Goal: Task Accomplishment & Management: Complete application form

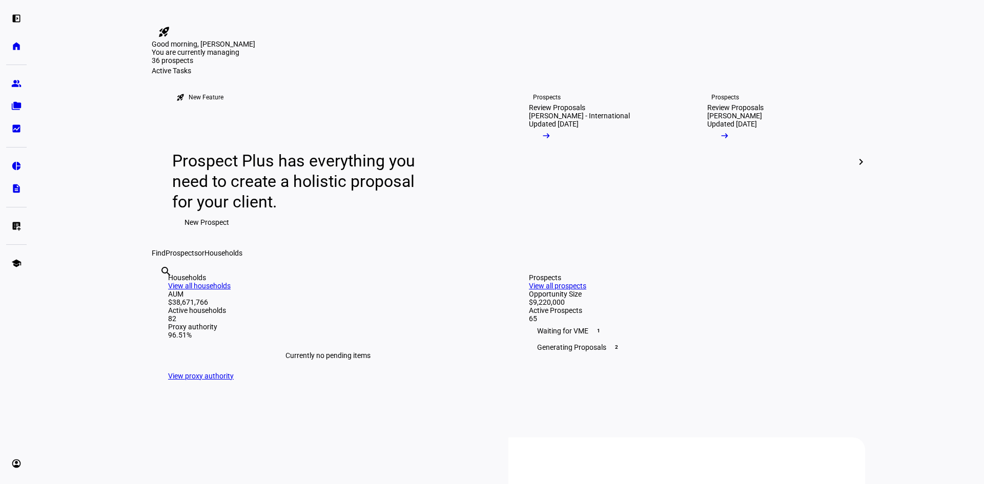
click at [217, 233] on span "New Prospect" at bounding box center [206, 222] width 45 height 20
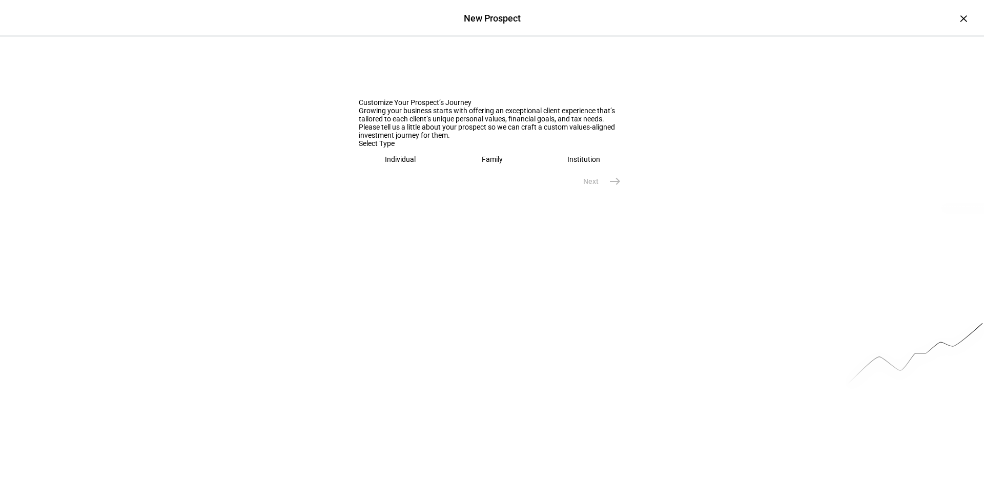
click at [367, 171] on eth-mega-radio-button "Individual" at bounding box center [401, 160] width 84 height 24
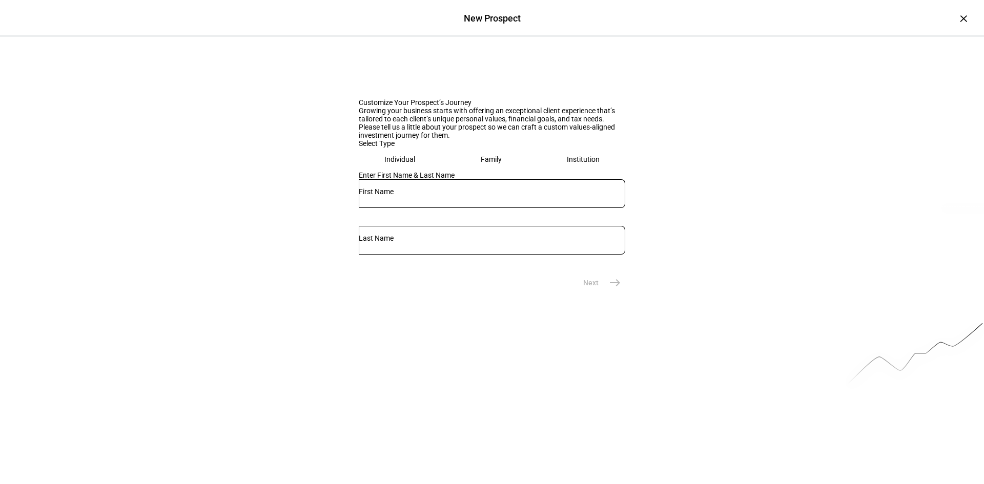
click at [383, 196] on input "text" at bounding box center [492, 192] width 266 height 8
type input "[PERSON_NAME]"
type input "Dines"
click at [609, 289] on mat-icon "east" at bounding box center [615, 283] width 12 height 12
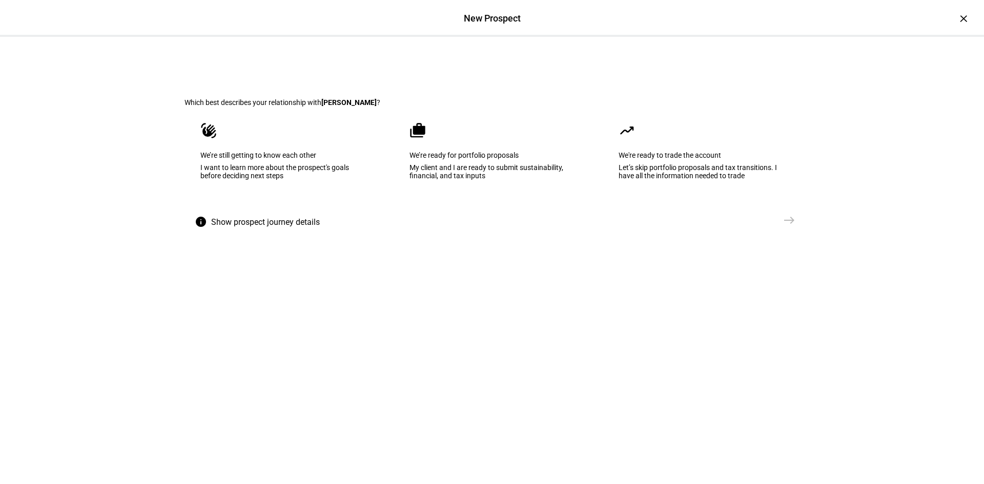
click at [263, 180] on div "I want to learn more about the prospect's goals before deciding next steps" at bounding box center [282, 171] width 165 height 16
click at [788, 226] on mat-icon "east" at bounding box center [789, 220] width 12 height 12
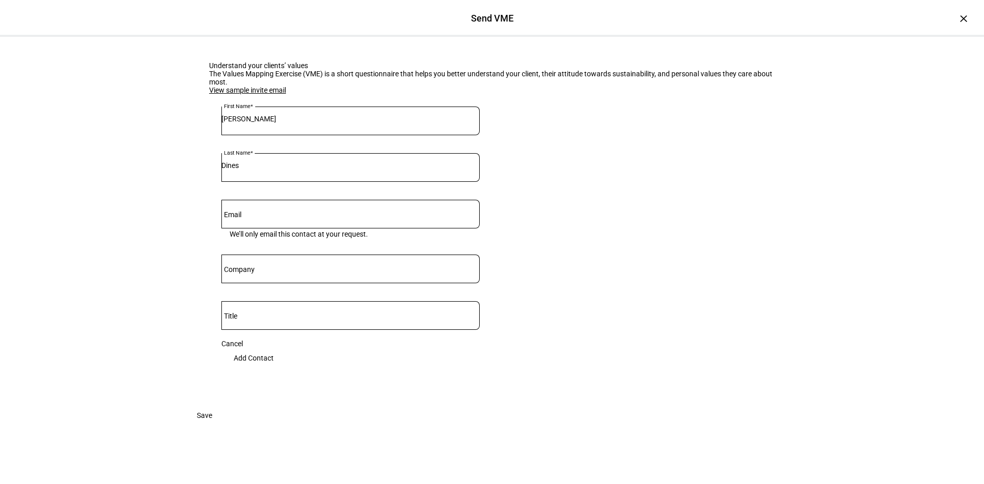
scroll to position [111, 0]
click at [274, 348] on span "Add Contact" at bounding box center [254, 358] width 40 height 20
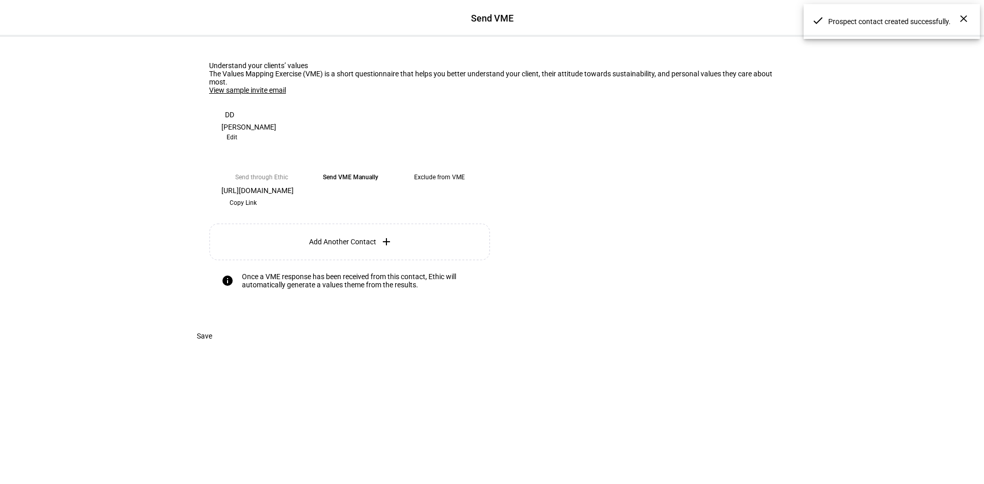
scroll to position [50, 0]
click at [257, 211] on span "Copy Link" at bounding box center [243, 203] width 27 height 16
